Goal: Transaction & Acquisition: Download file/media

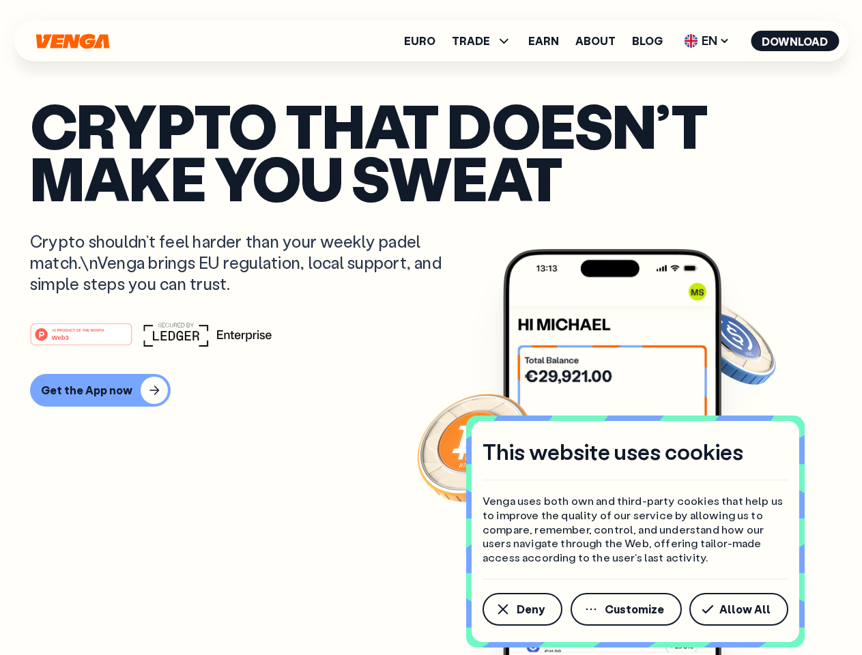
click at [431, 328] on div "#1 PRODUCT OF THE MONTH Web3" at bounding box center [431, 334] width 802 height 25
click at [521, 609] on span "Deny" at bounding box center [531, 609] width 28 height 11
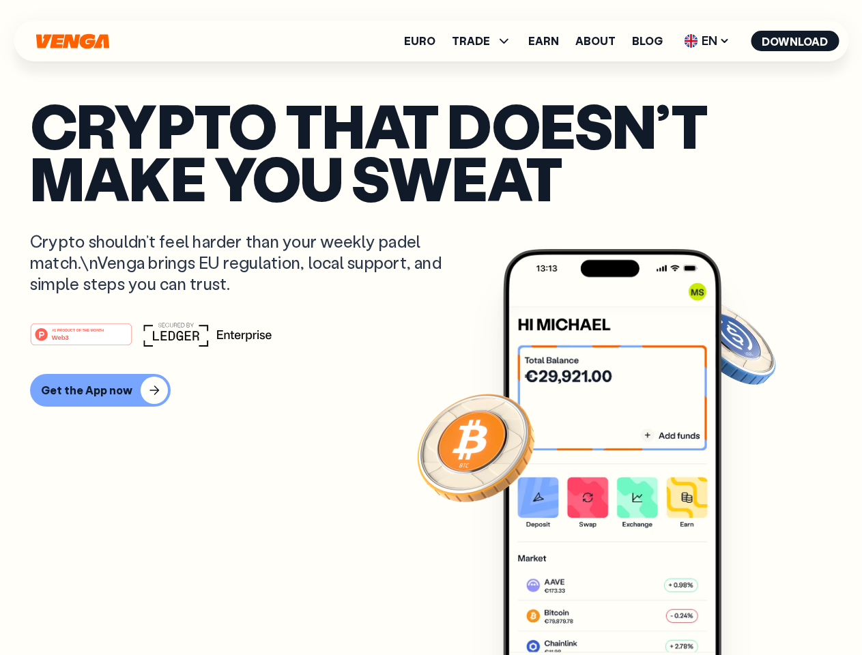
click at [627, 609] on img at bounding box center [612, 477] width 218 height 457
click at [741, 609] on article "Crypto that doesn’t make you sweat Crypto shouldn’t feel harder than your weekl…" at bounding box center [431, 355] width 802 height 512
click at [486, 41] on span "TRADE" at bounding box center [471, 40] width 38 height 11
click at [707, 41] on span "EN" at bounding box center [706, 41] width 55 height 22
click at [795, 41] on button "Download" at bounding box center [795, 41] width 88 height 20
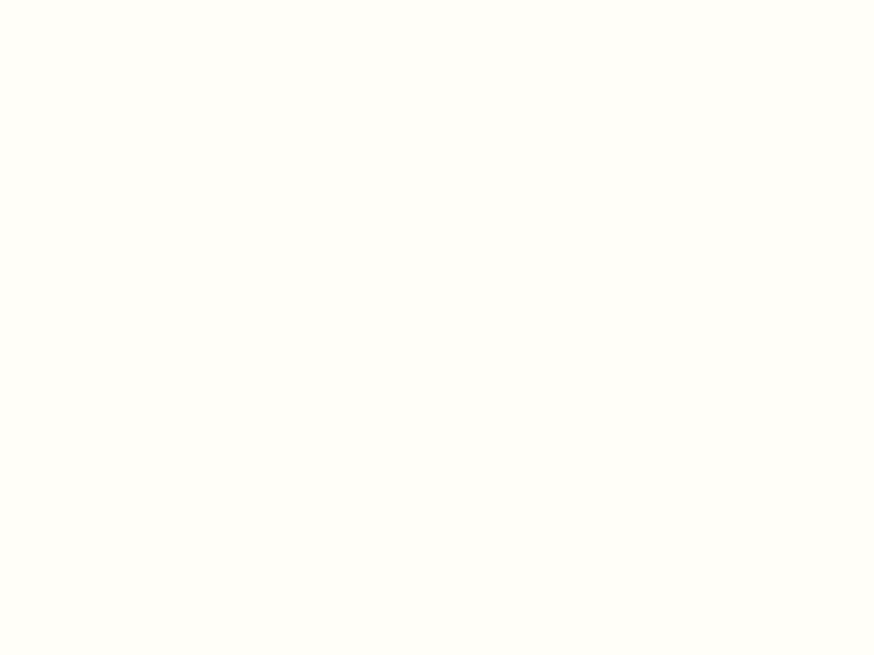
click at [431, 0] on html "This website uses cookies Venga uses both own and third-party cookies that help…" at bounding box center [437, 0] width 874 height 0
click at [98, 0] on html "This website uses cookies Venga uses both own and third-party cookies that help…" at bounding box center [437, 0] width 874 height 0
click at [83, 0] on html "This website uses cookies Venga uses both own and third-party cookies that help…" at bounding box center [437, 0] width 874 height 0
